Goal: Task Accomplishment & Management: Use online tool/utility

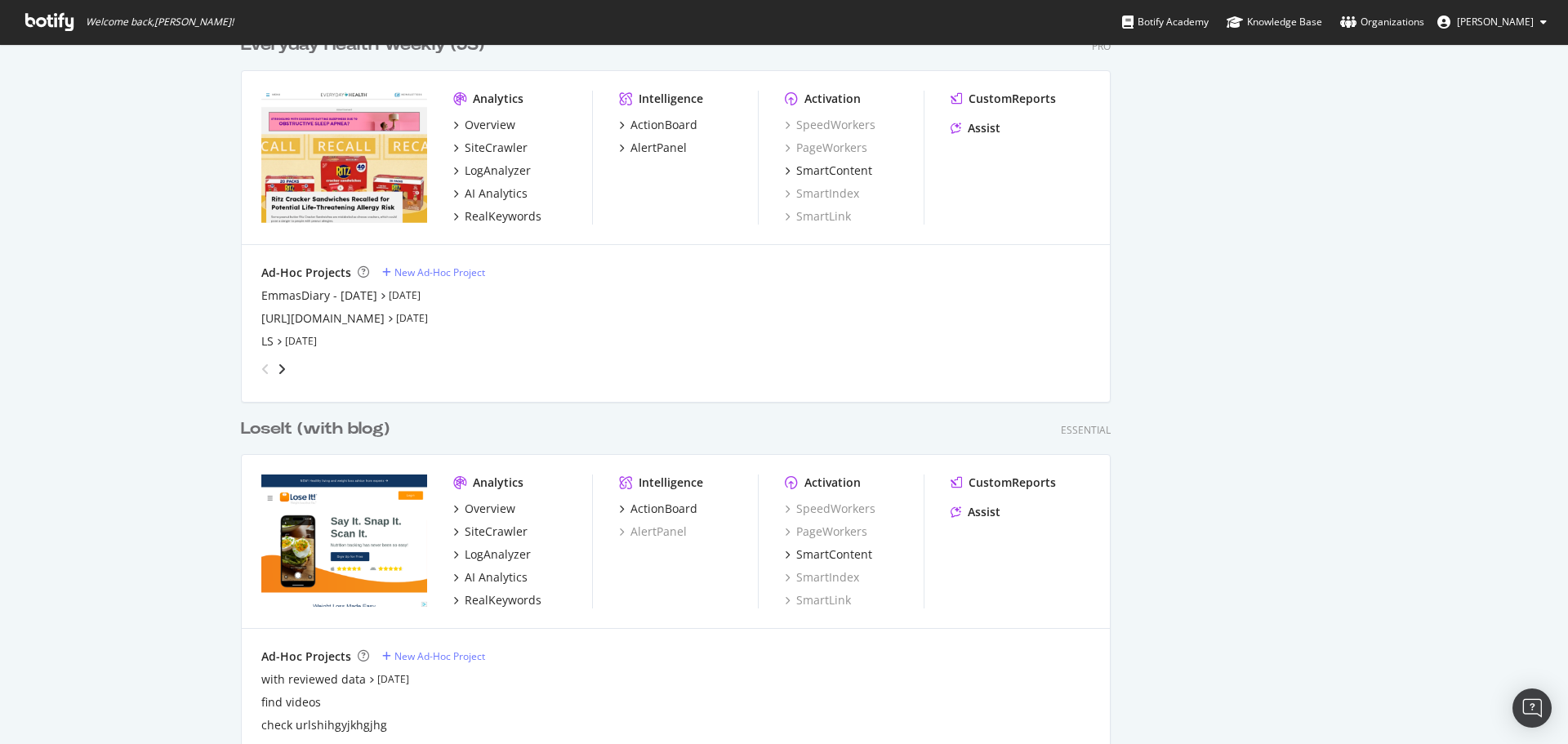
scroll to position [3074, 0]
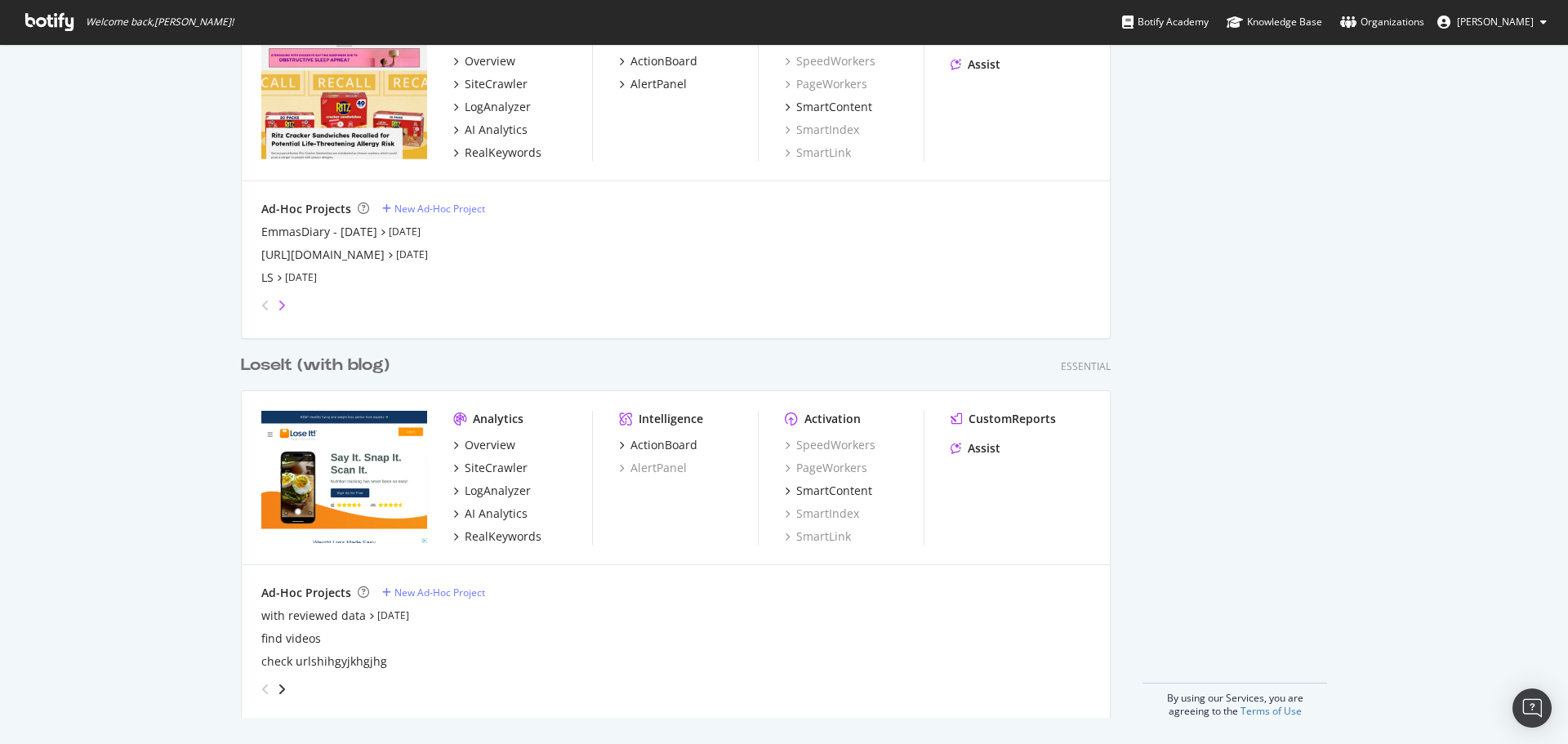
click at [278, 304] on icon "angle-right" at bounding box center [282, 305] width 9 height 13
click at [280, 303] on icon "angle-right" at bounding box center [282, 305] width 9 height 13
click at [423, 589] on div "New Ad-Hoc Project" at bounding box center [440, 593] width 91 height 14
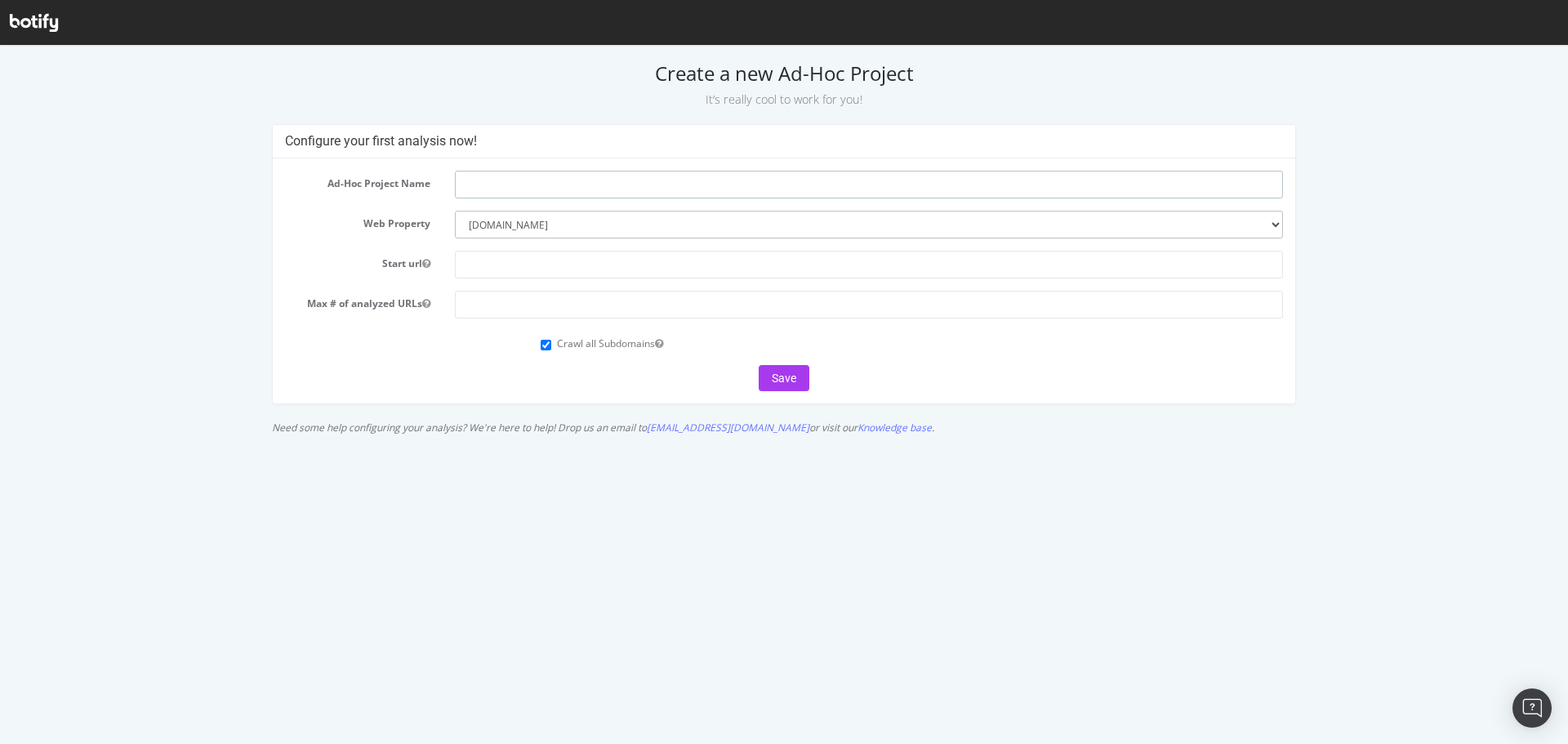
click at [575, 181] on input "text" at bounding box center [868, 184] width 828 height 27
paste input "[URL][DOMAIN_NAME]"
type input "[URL][DOMAIN_NAME]"
click at [516, 269] on input "text" at bounding box center [868, 264] width 828 height 27
paste input "https://www.bphope.com/"
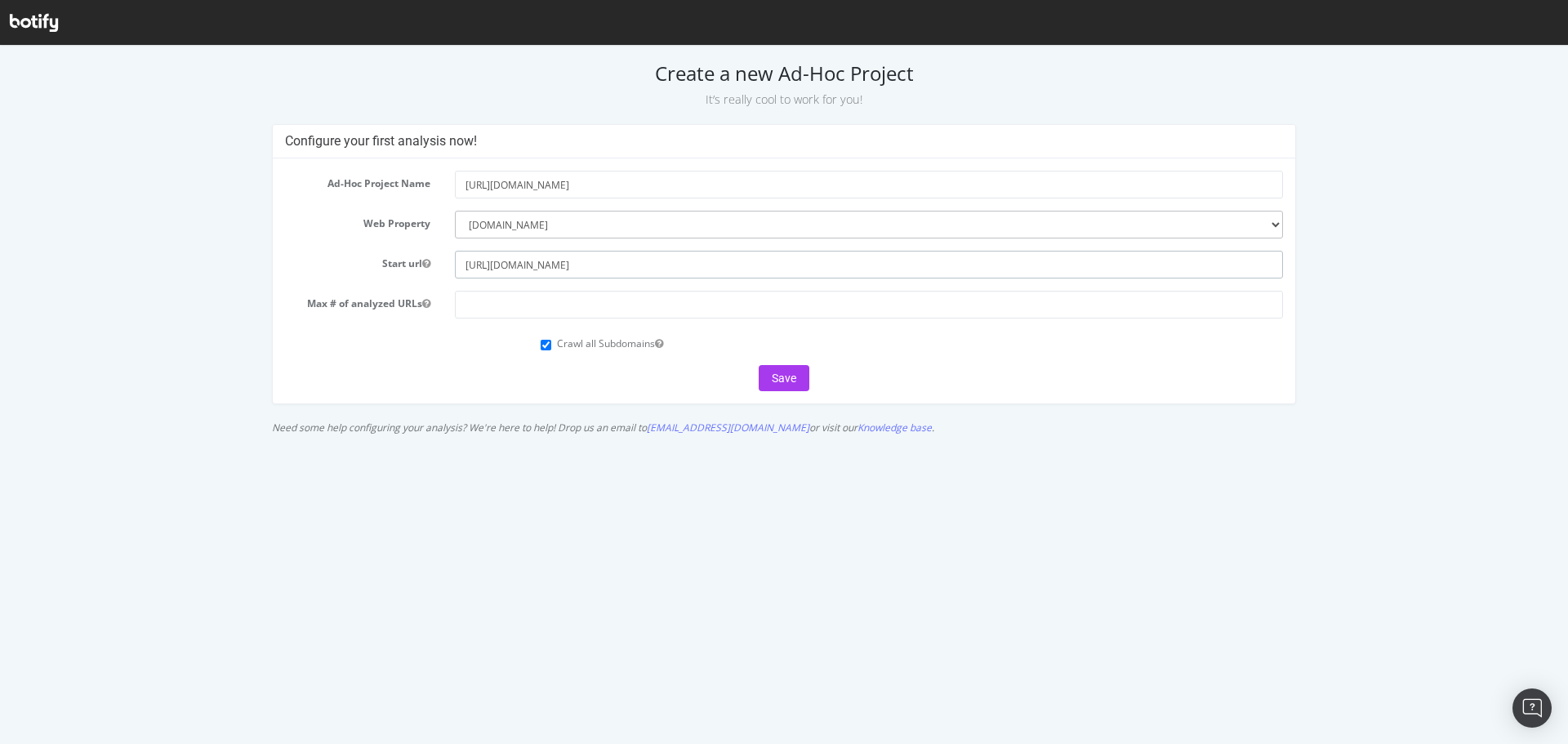
type input "https://www.bphope.com/"
click at [510, 298] on input "number" at bounding box center [868, 305] width 828 height 27
type input "50000"
click at [781, 384] on button "Save" at bounding box center [783, 378] width 51 height 26
